Goal: Task Accomplishment & Management: Use online tool/utility

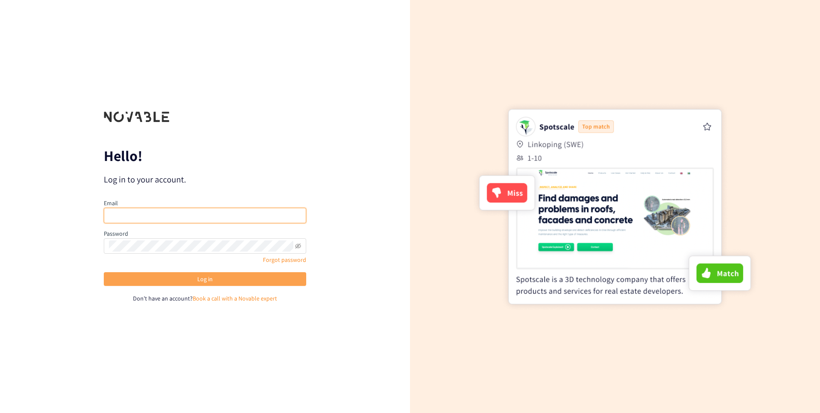
type input "[EMAIL_ADDRESS][DOMAIN_NAME]"
click at [219, 280] on button "Log in" at bounding box center [205, 279] width 203 height 14
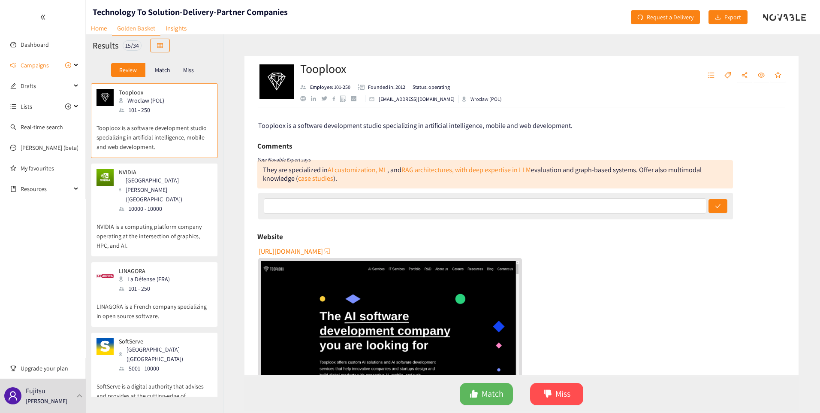
click at [158, 70] on p "Match" at bounding box center [162, 69] width 15 height 7
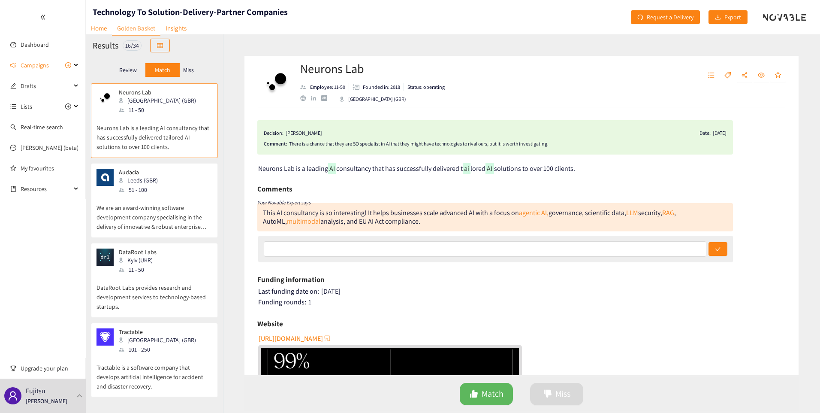
click at [140, 45] on div "16 / 34" at bounding box center [132, 45] width 19 height 10
click at [77, 67] on div "Campaigns" at bounding box center [43, 65] width 86 height 17
click at [31, 104] on link "ACB" at bounding box center [26, 107] width 10 height 8
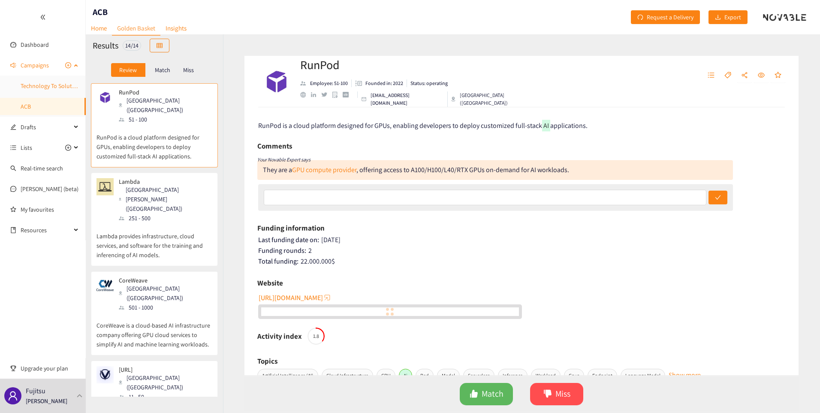
click at [60, 88] on link "Technology To Solution-Delivery-Partner Companies" at bounding box center [87, 86] width 132 height 8
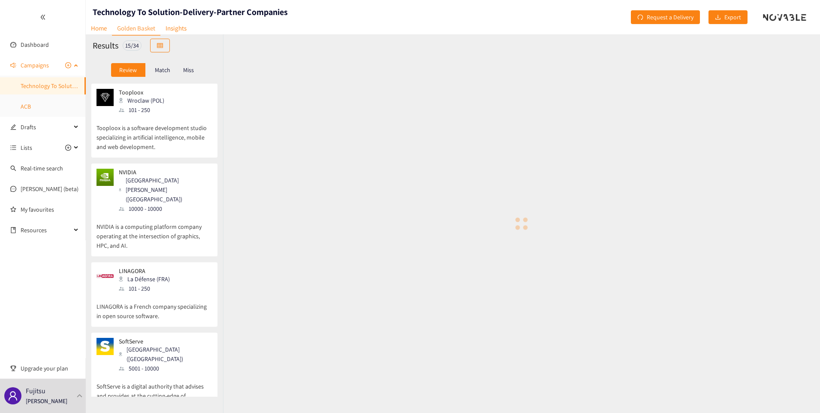
click at [31, 103] on link "ACB" at bounding box center [26, 107] width 10 height 8
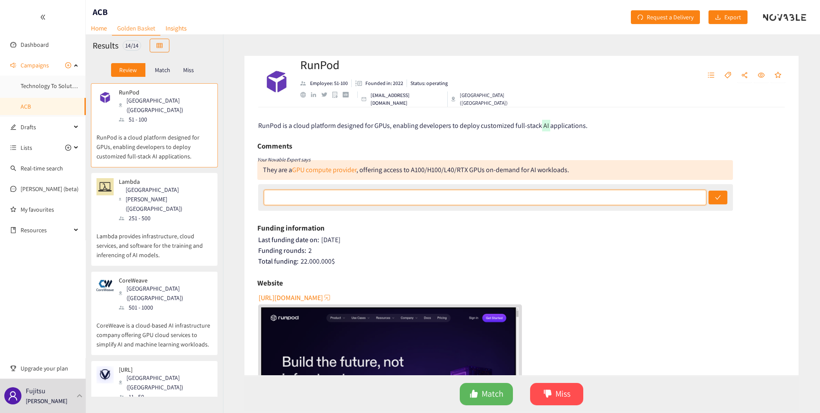
click at [442, 201] on input "text" at bounding box center [485, 197] width 443 height 15
type input "W"
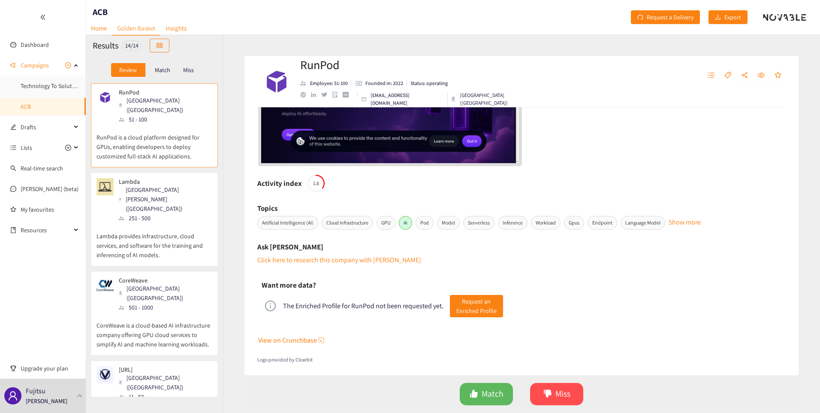
scroll to position [290, 0]
click at [171, 223] on p "Lambda provides infrastructure, cloud services, and software for the training a…" at bounding box center [155, 241] width 116 height 37
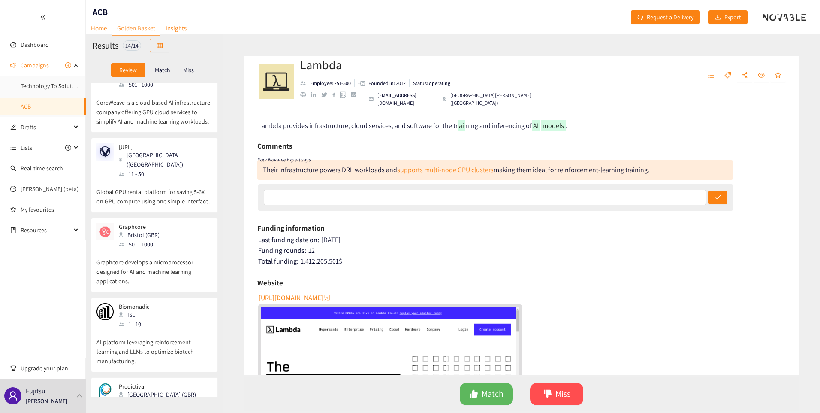
scroll to position [222, 0]
click at [181, 249] on p "Graphcore develops a microprocessor designed for AI and machine learning applic…" at bounding box center [155, 267] width 116 height 37
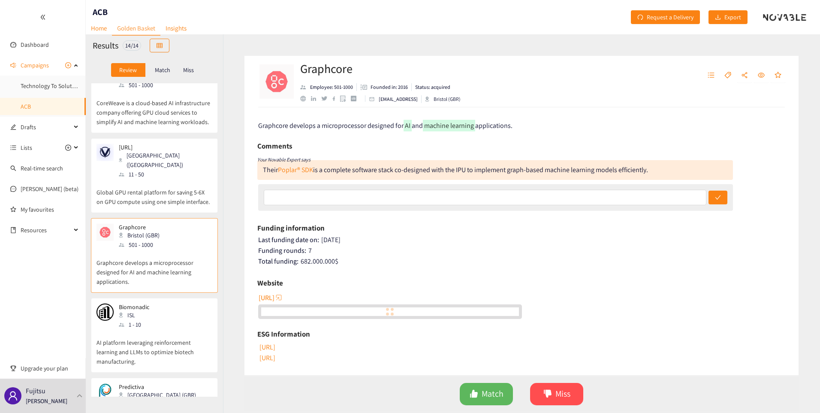
click at [155, 399] on div "11 - 50" at bounding box center [160, 403] width 82 height 9
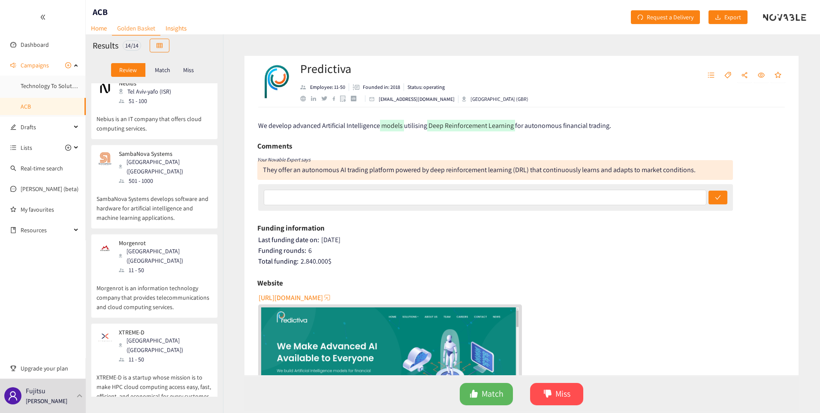
scroll to position [776, 0]
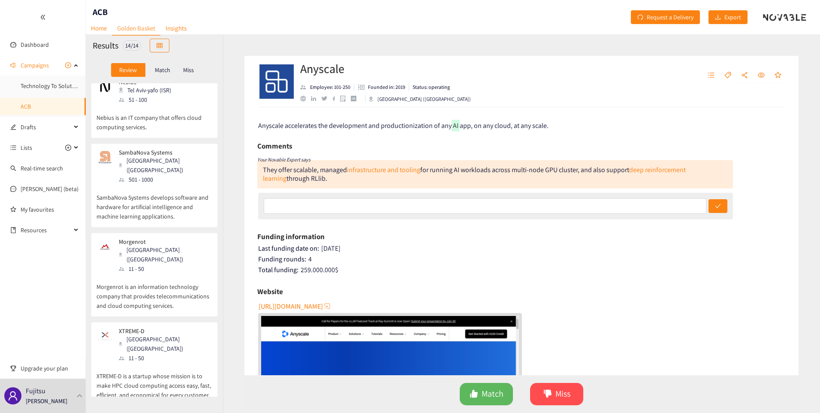
click at [177, 273] on p "Morgenrot is an information technology company that provides telecommunications…" at bounding box center [155, 291] width 116 height 37
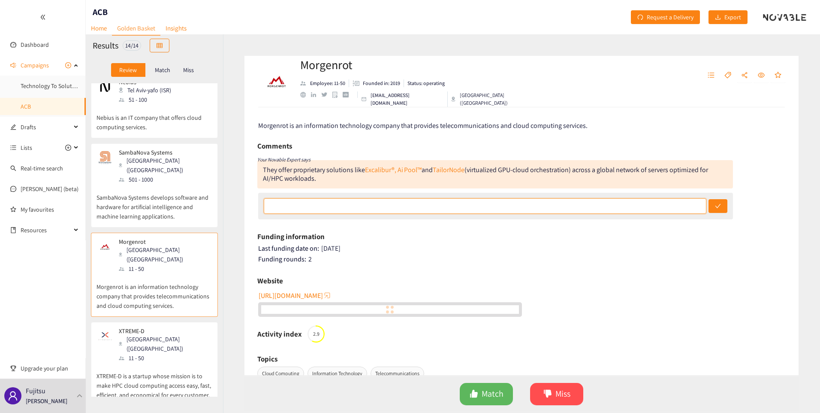
click at [325, 207] on input "text" at bounding box center [485, 205] width 443 height 15
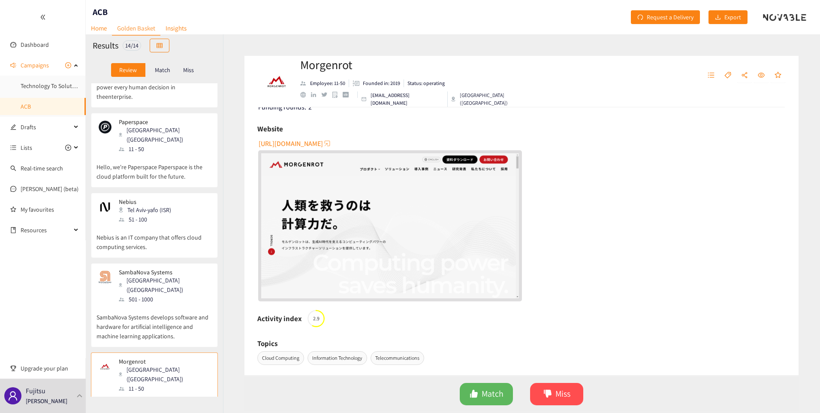
scroll to position [656, 0]
type input "Already partnered"
click at [155, 384] on div "11 - 50" at bounding box center [165, 388] width 93 height 9
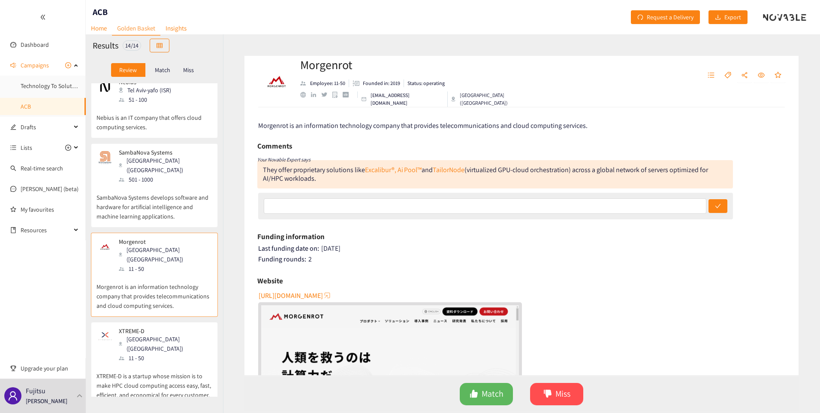
scroll to position [776, 0]
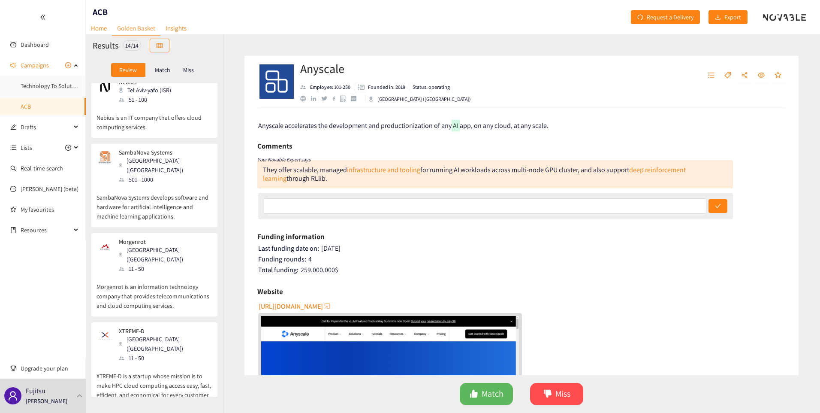
click at [339, 127] on span "Anyscale accelerates the development and productionization of any" at bounding box center [354, 125] width 193 height 9
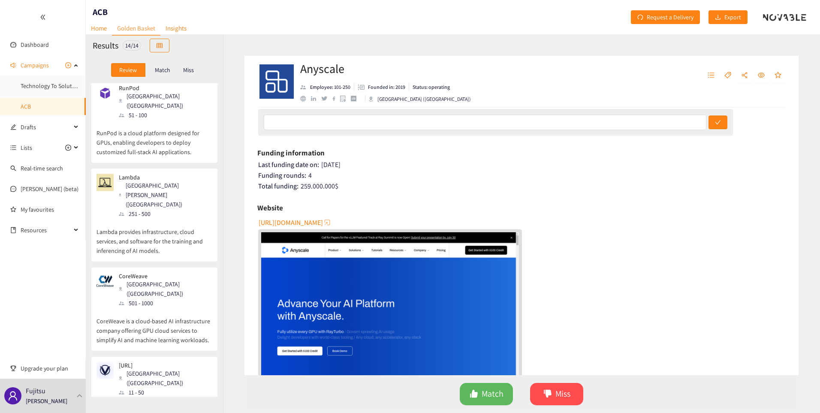
scroll to position [0, 0]
click at [32, 277] on div "Dashboard Campaigns Technology To Solution-Delivery-Partner Companies ACB Draft…" at bounding box center [43, 206] width 86 height 413
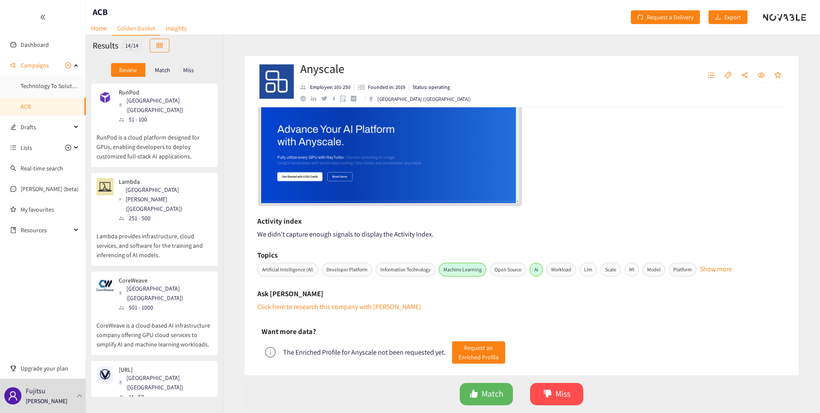
scroll to position [258, 0]
click at [498, 394] on span "Match" at bounding box center [493, 393] width 22 height 13
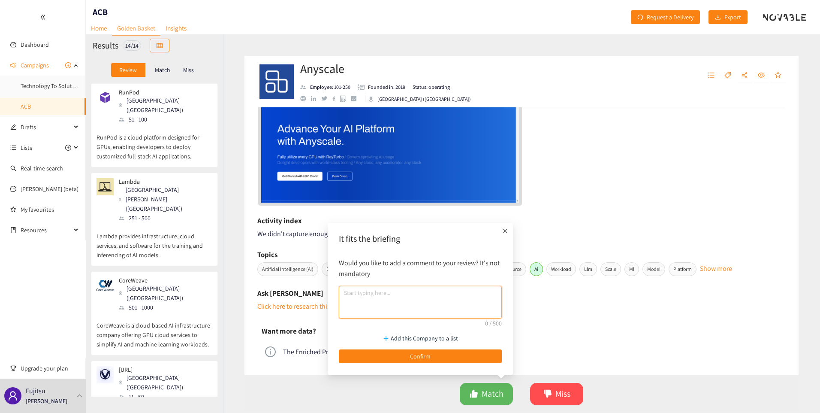
click at [424, 305] on textarea at bounding box center [420, 302] width 163 height 33
type textarea "Good size, and a potential partner."
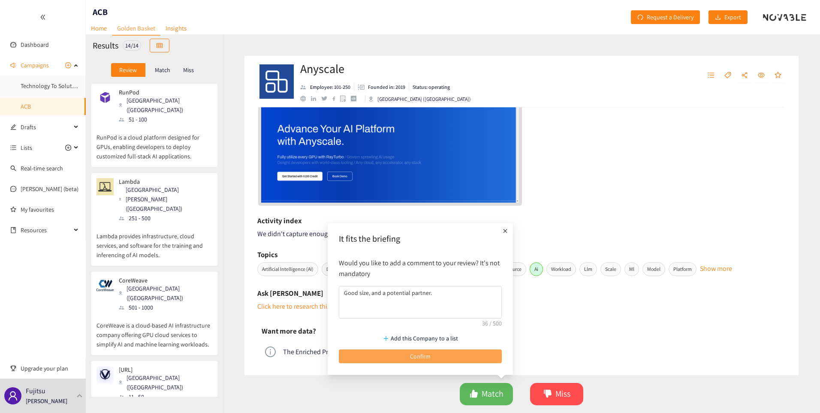
click at [429, 357] on span "Confirm" at bounding box center [420, 355] width 21 height 9
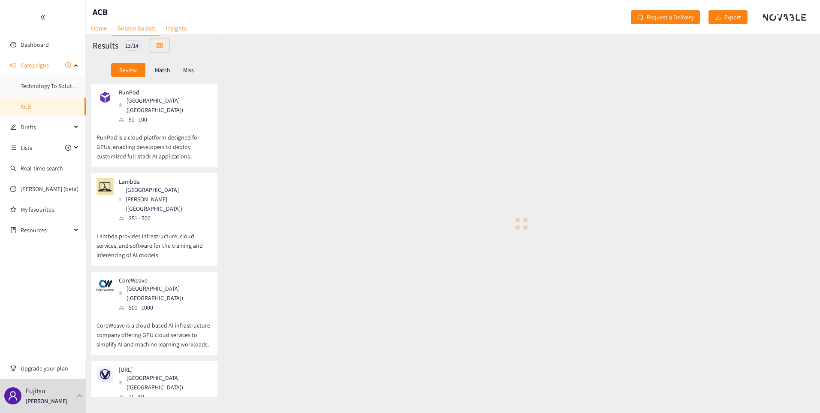
click at [132, 124] on p "RunPod is a cloud platform designed for GPUs, enabling developers to deploy cus…" at bounding box center [155, 142] width 116 height 37
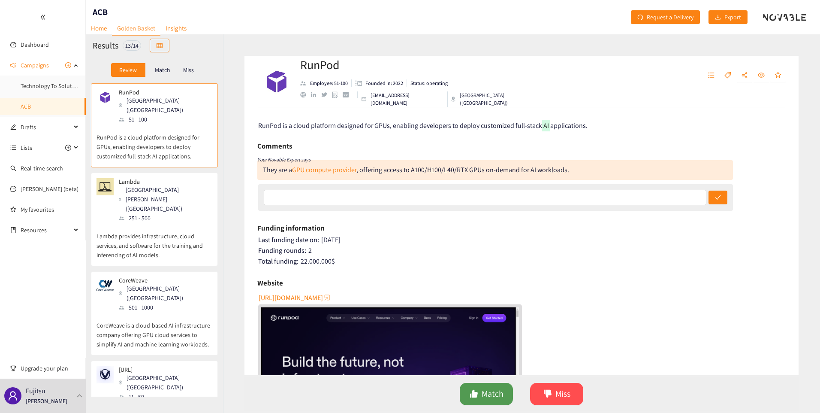
click at [482, 394] on span "Match" at bounding box center [493, 393] width 22 height 13
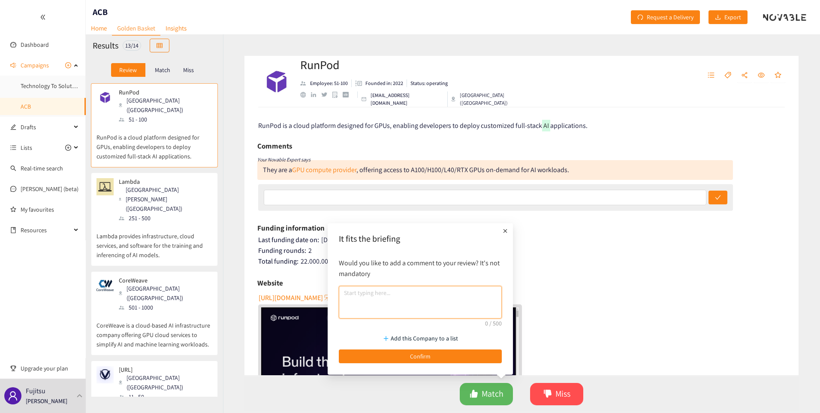
click at [450, 304] on textarea at bounding box center [420, 302] width 163 height 33
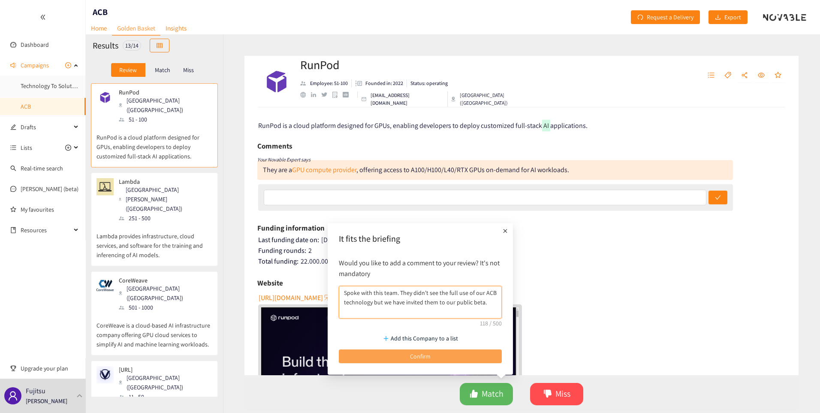
type textarea "Spoke with this team. They didn't see the full use of our ACB technology but we…"
click at [463, 360] on button "Confirm" at bounding box center [420, 356] width 163 height 14
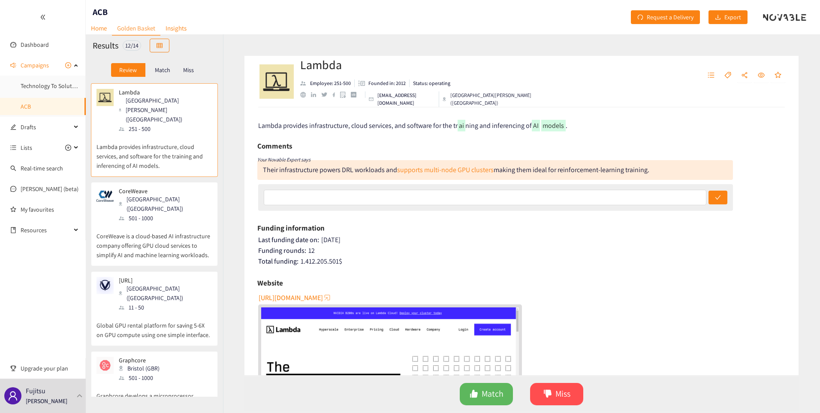
click at [193, 137] on p "Lambda provides infrastructure, cloud services, and software for the training a…" at bounding box center [155, 151] width 116 height 37
